Goal: Understand process/instructions: Learn about a topic

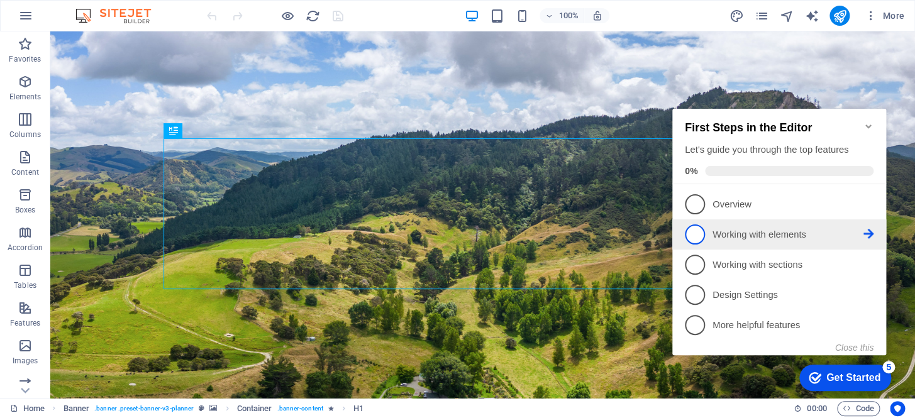
click at [865, 229] on icon at bounding box center [869, 234] width 10 height 10
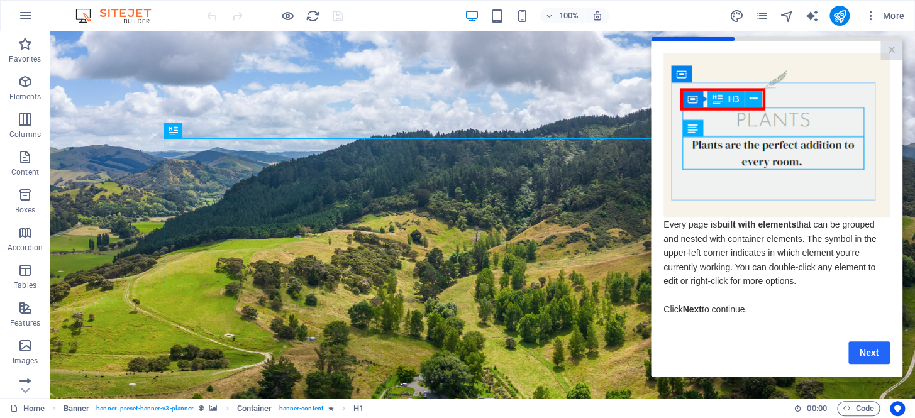
click at [872, 353] on link "Next" at bounding box center [869, 352] width 42 height 23
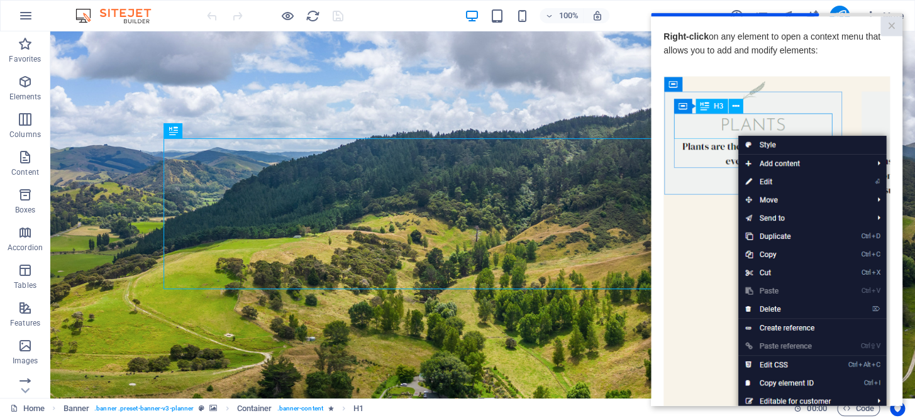
click at [688, 341] on img at bounding box center [777, 254] width 226 height 357
click at [834, 78] on img at bounding box center [777, 254] width 226 height 357
drag, startPoint x: 757, startPoint y: 26, endPoint x: 715, endPoint y: 16, distance: 43.2
click at [715, 16] on cue "Right-click on any element to open a context menu that allows you to add and mo…" at bounding box center [777, 280] width 252 height 528
drag, startPoint x: 1525, startPoint y: 25, endPoint x: 670, endPoint y: 20, distance: 855.4
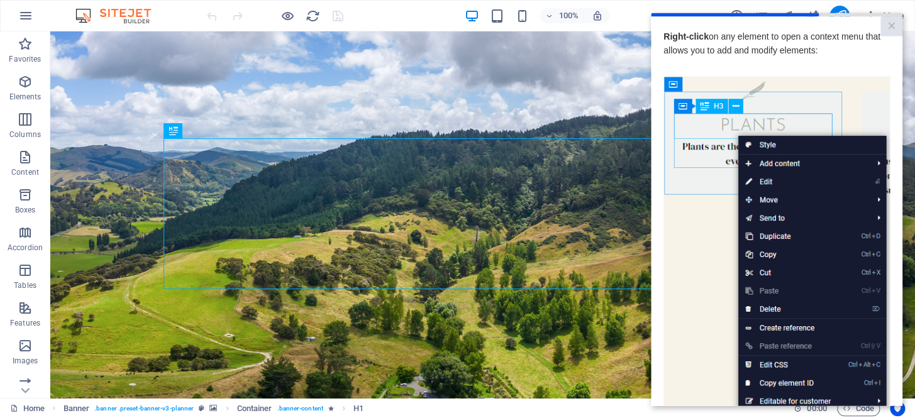
click at [670, 20] on cue "Right-click on any element to open a context menu that allows you to add and mo…" at bounding box center [777, 280] width 252 height 528
click at [872, 14] on div at bounding box center [777, 15] width 252 height 4
drag, startPoint x: 804, startPoint y: 15, endPoint x: 841, endPoint y: 13, distance: 36.5
click at [841, 13] on div at bounding box center [777, 15] width 252 height 4
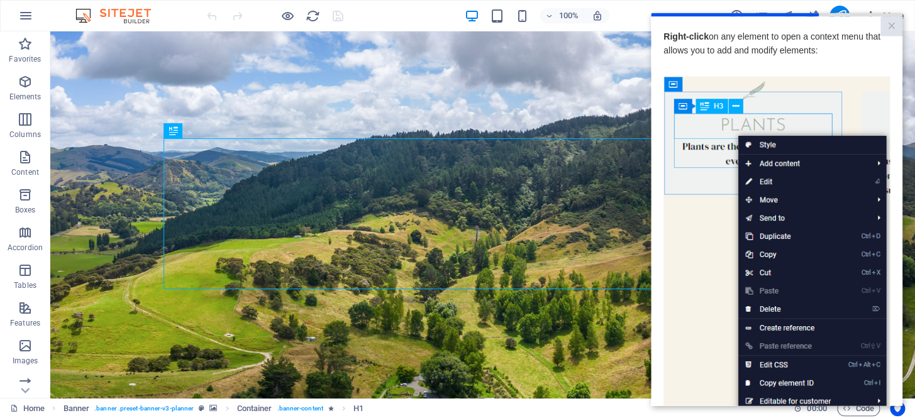
click at [828, 17] on cue "Right-click on any element to open a context menu that allows you to add and mo…" at bounding box center [777, 280] width 252 height 528
click at [828, 16] on cue "Right-click on any element to open a context menu that allows you to add and mo…" at bounding box center [777, 280] width 252 height 528
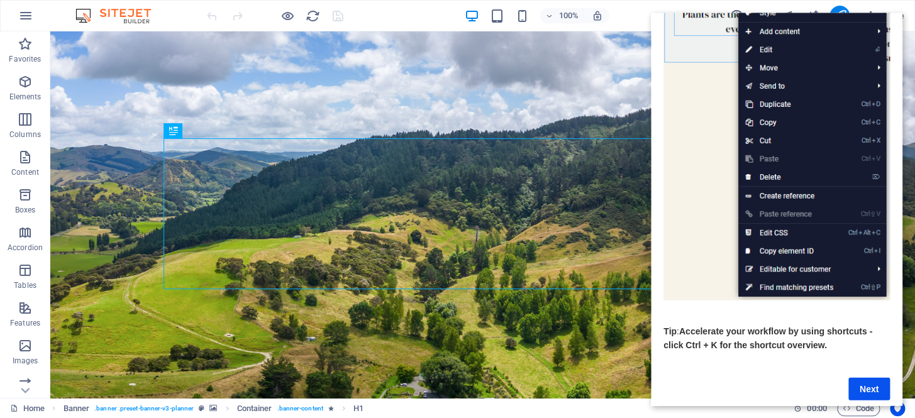
scroll to position [152, 0]
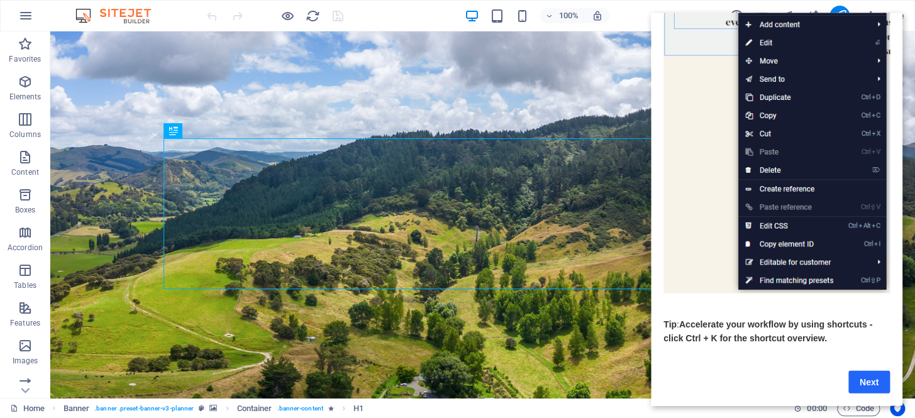
click at [867, 370] on link "Next" at bounding box center [869, 381] width 42 height 23
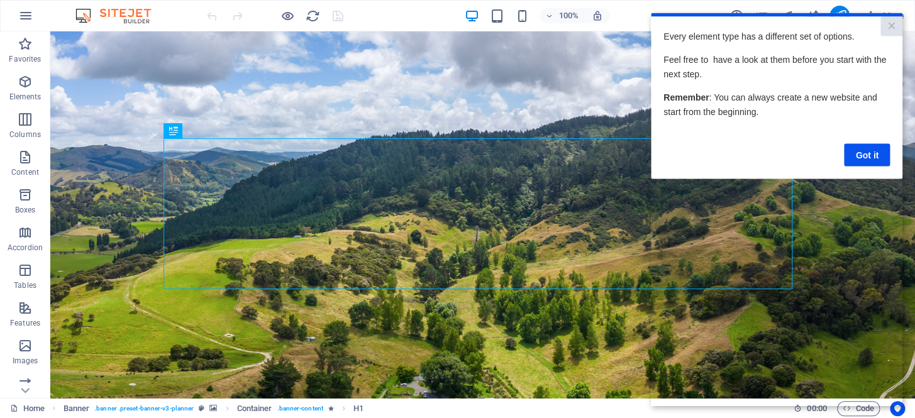
scroll to position [0, 0]
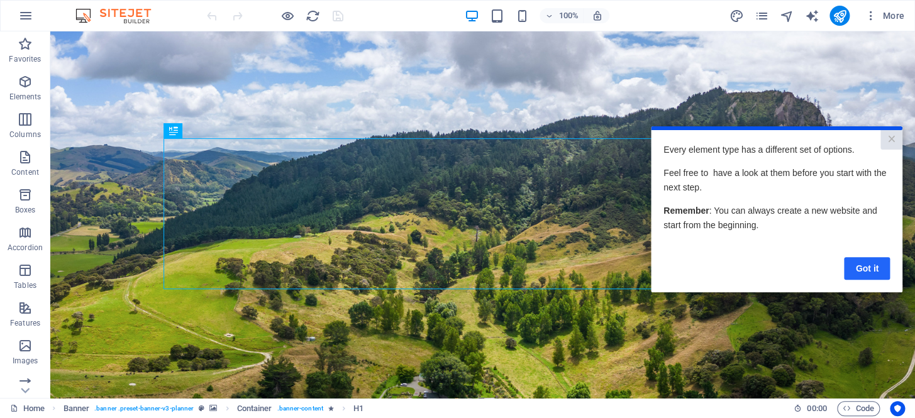
click at [864, 270] on link "Got it" at bounding box center [867, 268] width 46 height 23
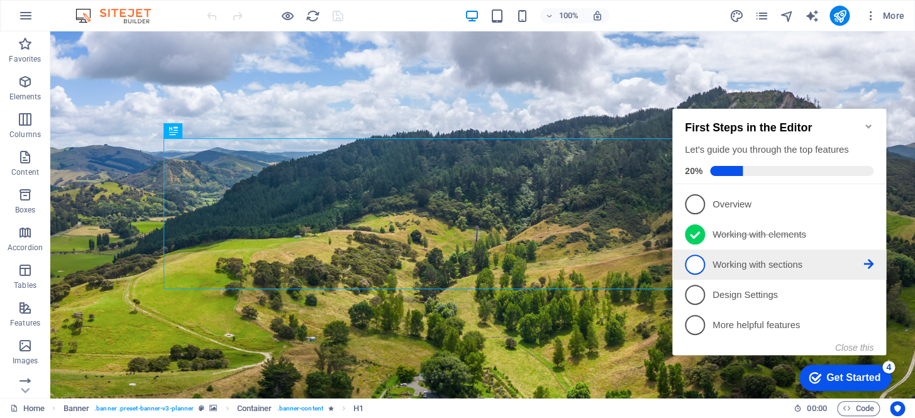
click at [701, 265] on span "3" at bounding box center [695, 265] width 20 height 20
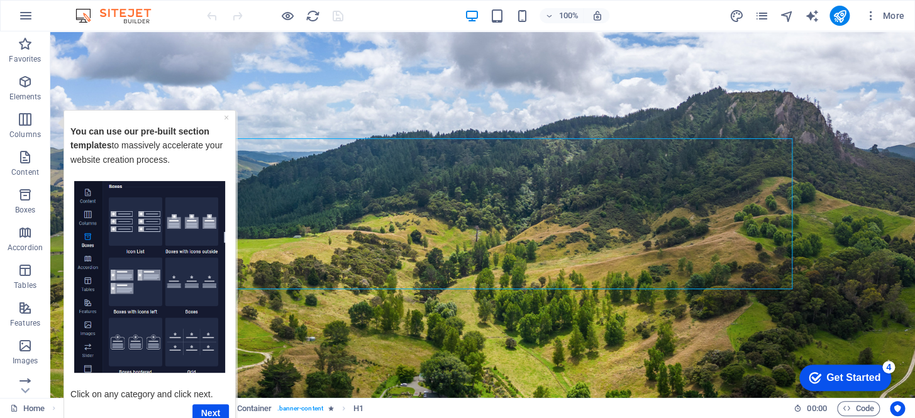
click at [138, 215] on img "Tooltip" at bounding box center [149, 277] width 151 height 192
click at [206, 412] on link "Next" at bounding box center [210, 413] width 36 height 18
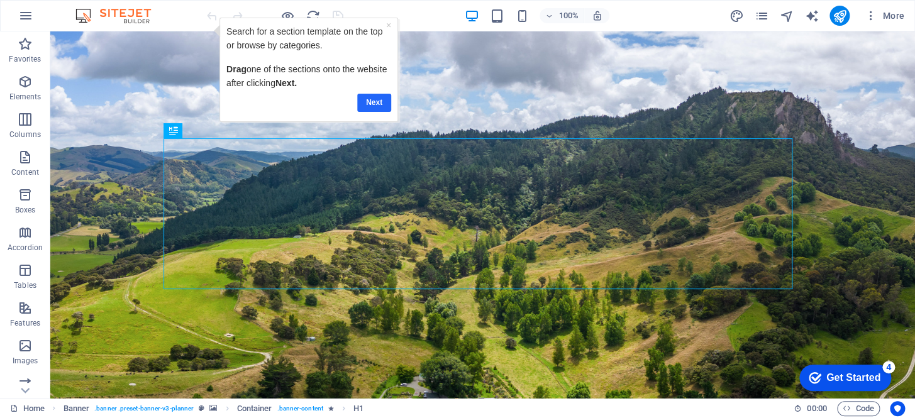
click at [374, 95] on link "Next" at bounding box center [374, 102] width 34 height 18
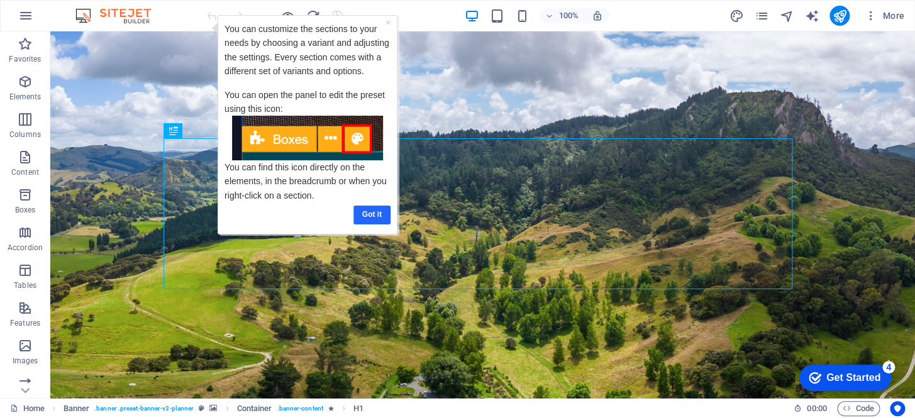
click at [369, 211] on link "Got it" at bounding box center [371, 214] width 37 height 18
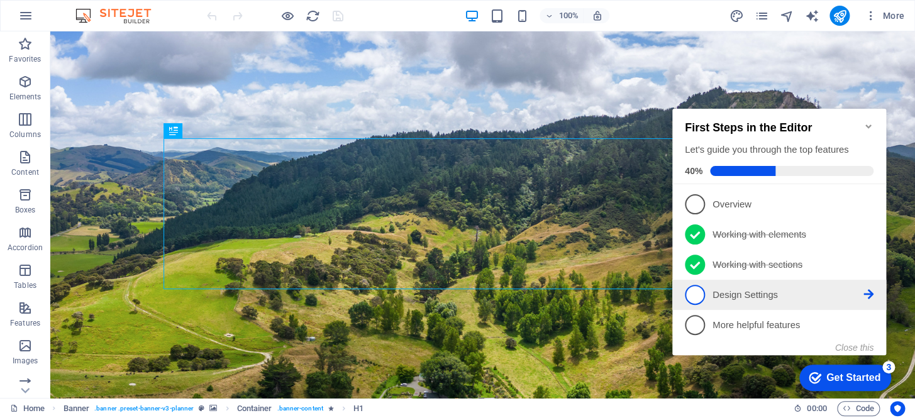
click at [699, 295] on span "4" at bounding box center [695, 295] width 20 height 20
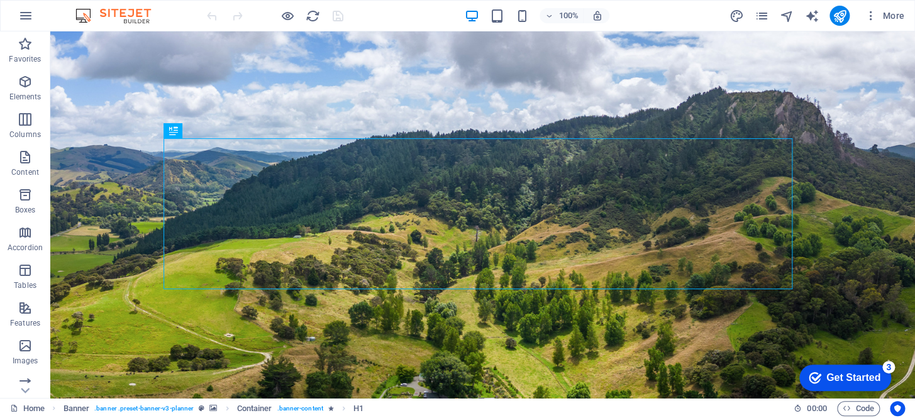
click at [832, 374] on div "Get Started" at bounding box center [853, 377] width 54 height 11
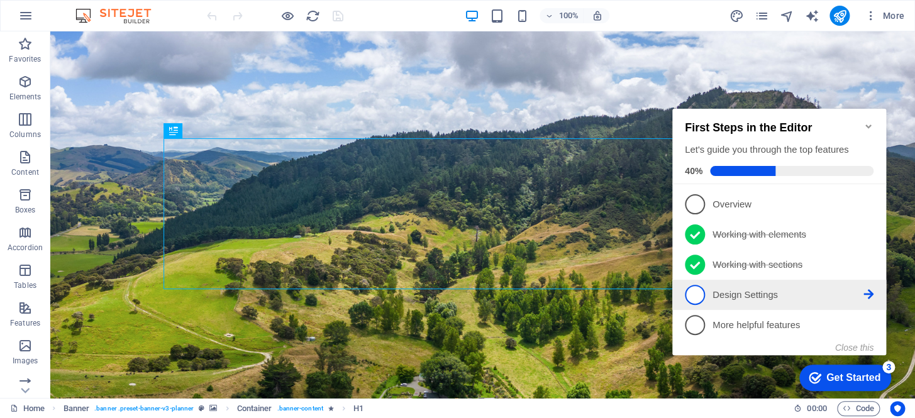
click at [694, 297] on span "4" at bounding box center [695, 295] width 20 height 20
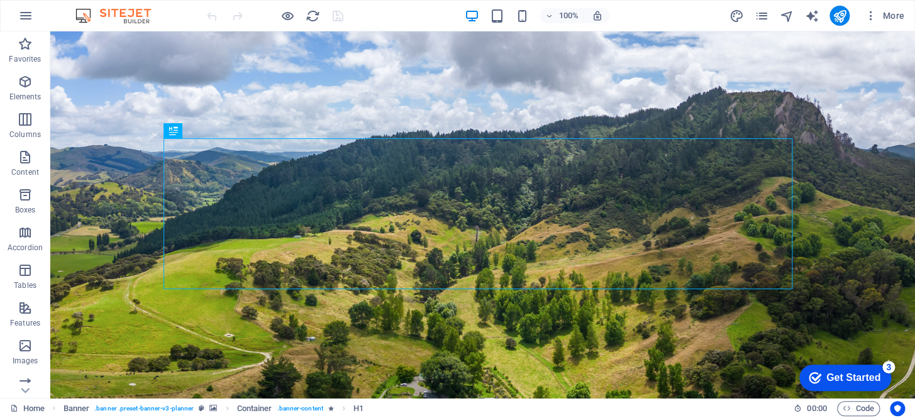
click at [845, 372] on div "Get Started" at bounding box center [853, 377] width 54 height 11
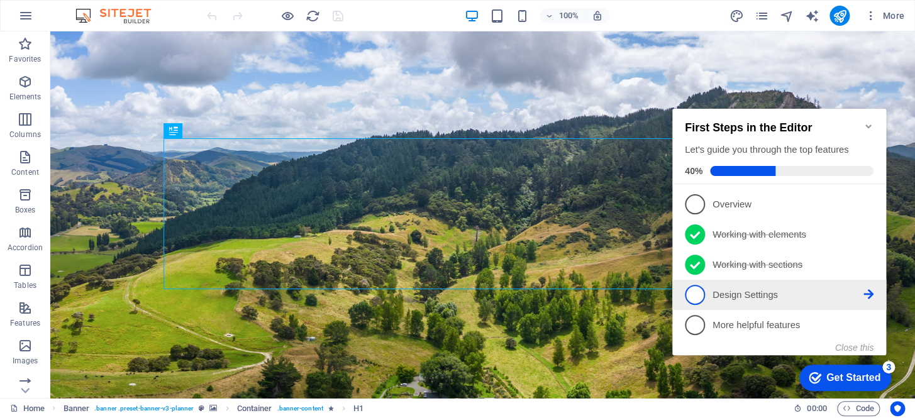
click at [866, 209] on icon at bounding box center [869, 204] width 10 height 10
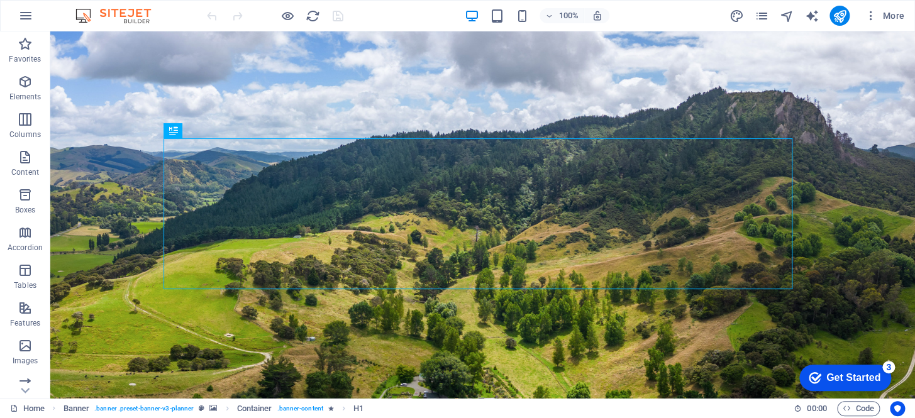
click at [860, 369] on div "checkmark Get Started 3" at bounding box center [845, 378] width 92 height 26
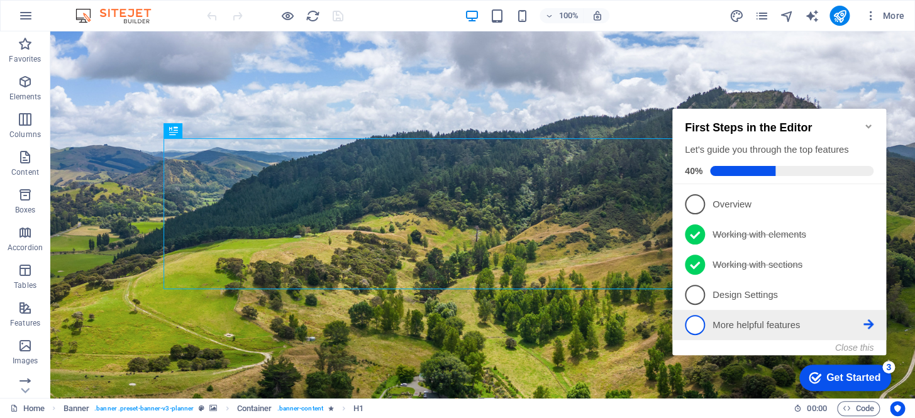
click at [776, 326] on p "More helpful features - incomplete" at bounding box center [788, 325] width 151 height 13
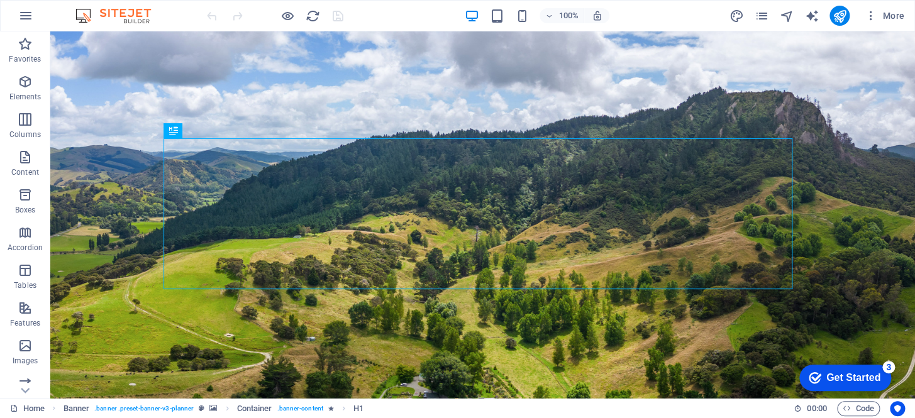
click at [828, 373] on div "Get Started" at bounding box center [853, 377] width 54 height 11
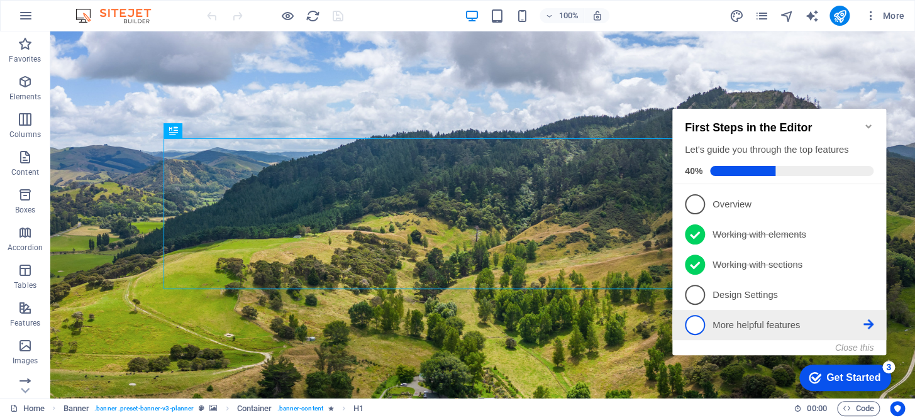
click at [865, 321] on icon at bounding box center [869, 325] width 10 height 10
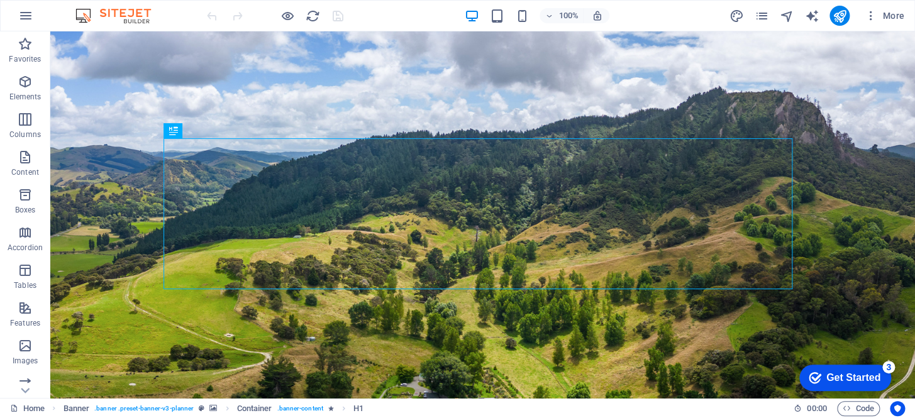
click at [852, 375] on div "Get Started" at bounding box center [853, 377] width 54 height 11
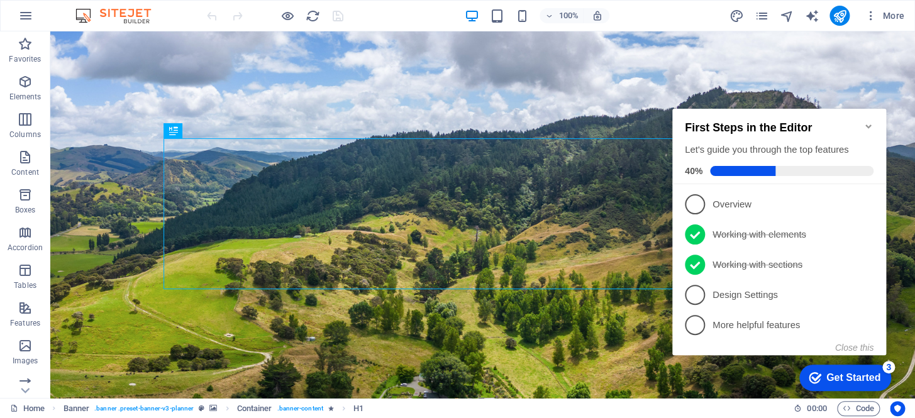
click at [867, 125] on icon "Minimize checklist" at bounding box center [868, 127] width 6 height 4
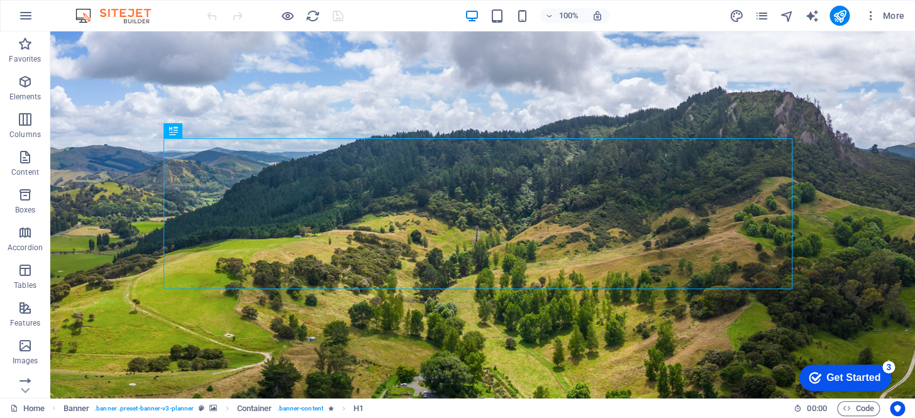
click at [847, 375] on div "Get Started" at bounding box center [853, 377] width 54 height 11
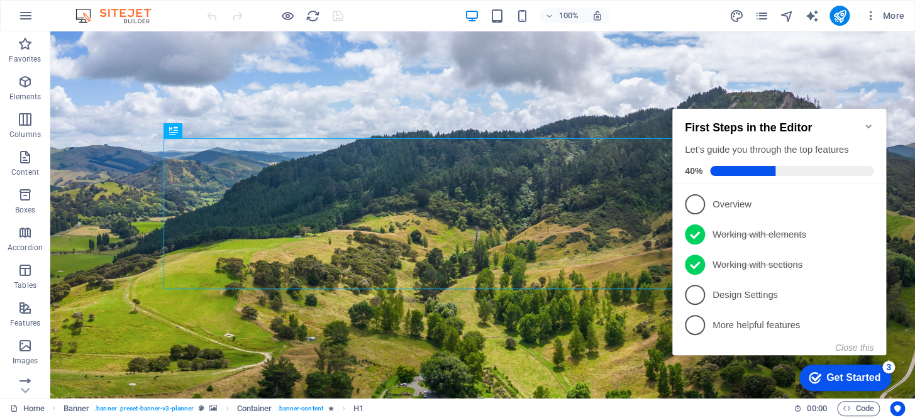
click at [809, 167] on span at bounding box center [792, 171] width 164 height 10
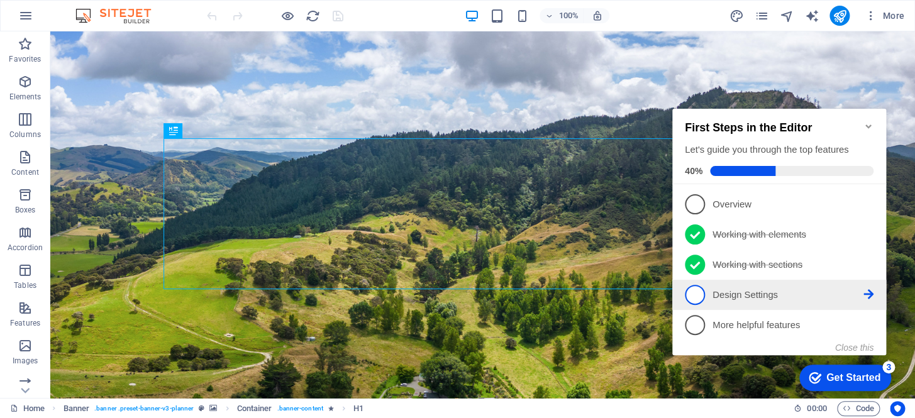
click at [696, 294] on span "4" at bounding box center [695, 295] width 20 height 20
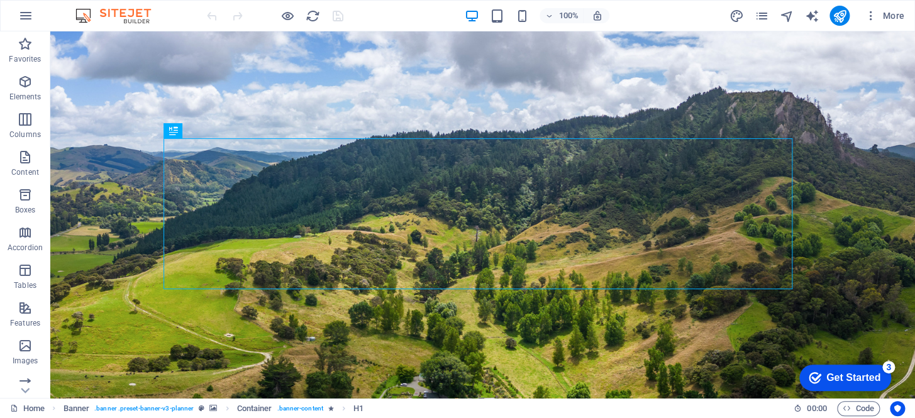
click at [833, 372] on div "Get Started" at bounding box center [853, 377] width 54 height 11
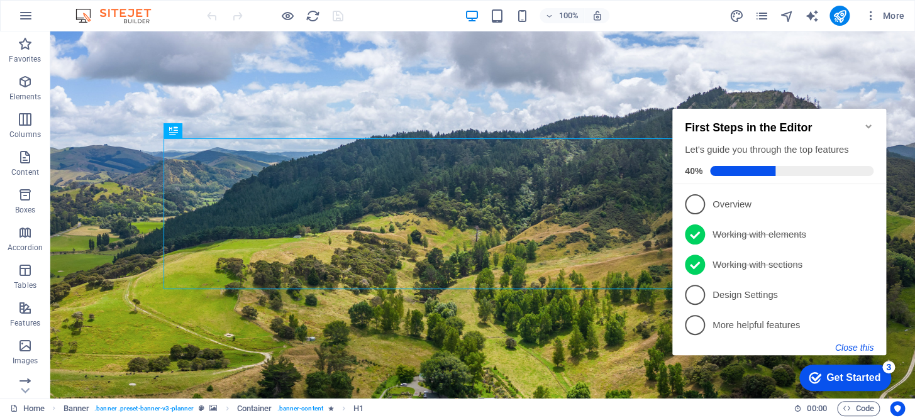
click at [846, 347] on button "Close this" at bounding box center [854, 348] width 38 height 10
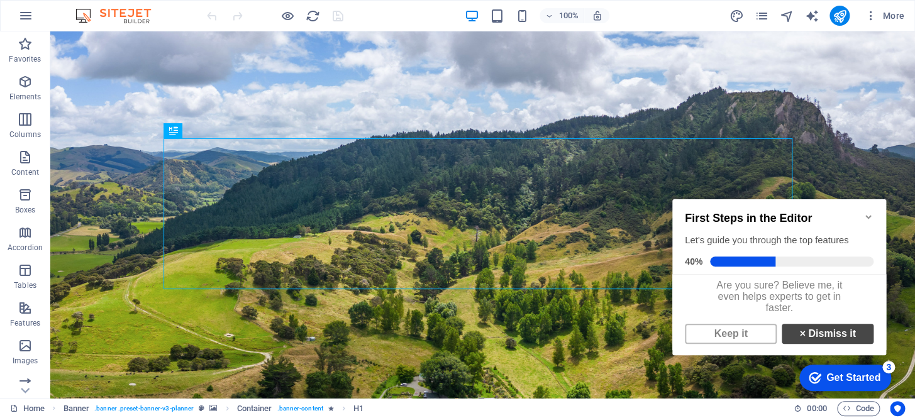
click at [812, 342] on link "× Dismiss it" at bounding box center [828, 334] width 92 height 20
